Goal: Task Accomplishment & Management: Manage account settings

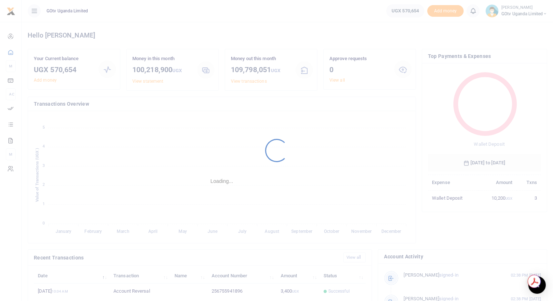
scroll to position [6, 6]
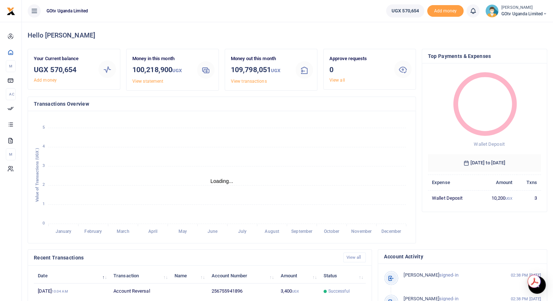
click at [472, 12] on icon at bounding box center [473, 11] width 7 height 8
click at [508, 15] on span "GOtv Uganda Limited" at bounding box center [525, 14] width 46 height 7
click at [513, 26] on link "Switch accounts" at bounding box center [519, 26] width 57 height 10
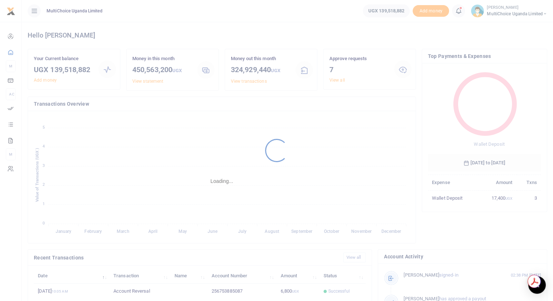
scroll to position [6, 6]
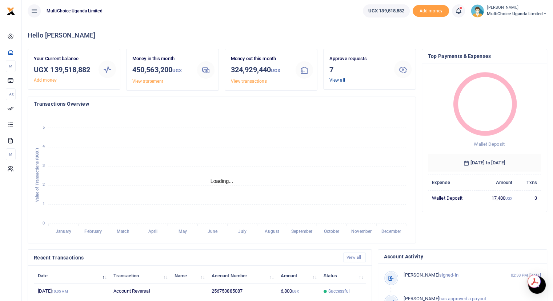
click at [337, 81] on link "View all" at bounding box center [338, 79] width 16 height 5
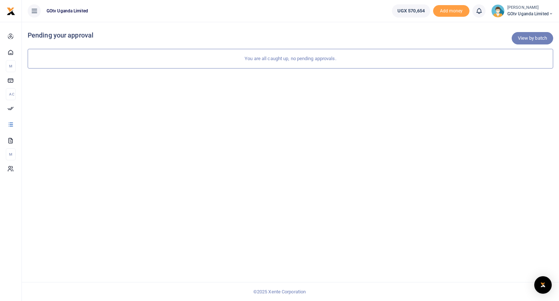
click at [528, 41] on link "View by batch" at bounding box center [532, 38] width 41 height 12
click at [541, 12] on span "GOtv Uganda Limited" at bounding box center [530, 14] width 46 height 7
click at [524, 25] on link "Switch accounts" at bounding box center [525, 26] width 57 height 10
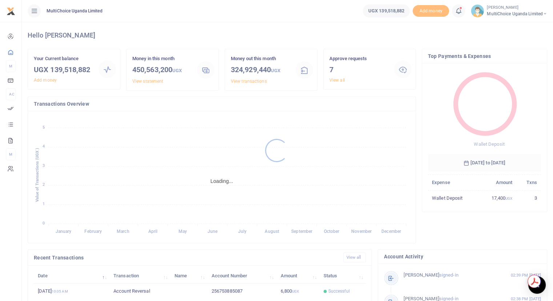
scroll to position [6, 6]
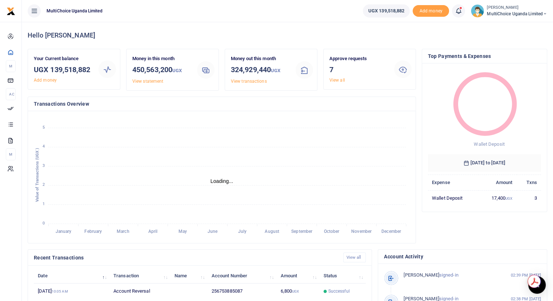
click at [336, 79] on link "View all" at bounding box center [338, 79] width 16 height 5
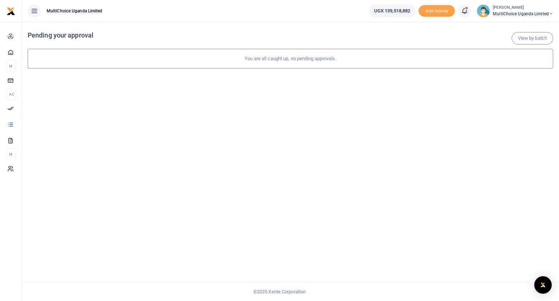
click at [547, 12] on span "MultiChoice Uganda Limited" at bounding box center [523, 14] width 60 height 7
click at [517, 65] on link "Logout" at bounding box center [525, 66] width 57 height 10
